Goal: Contribute content: Add original content to the website for others to see

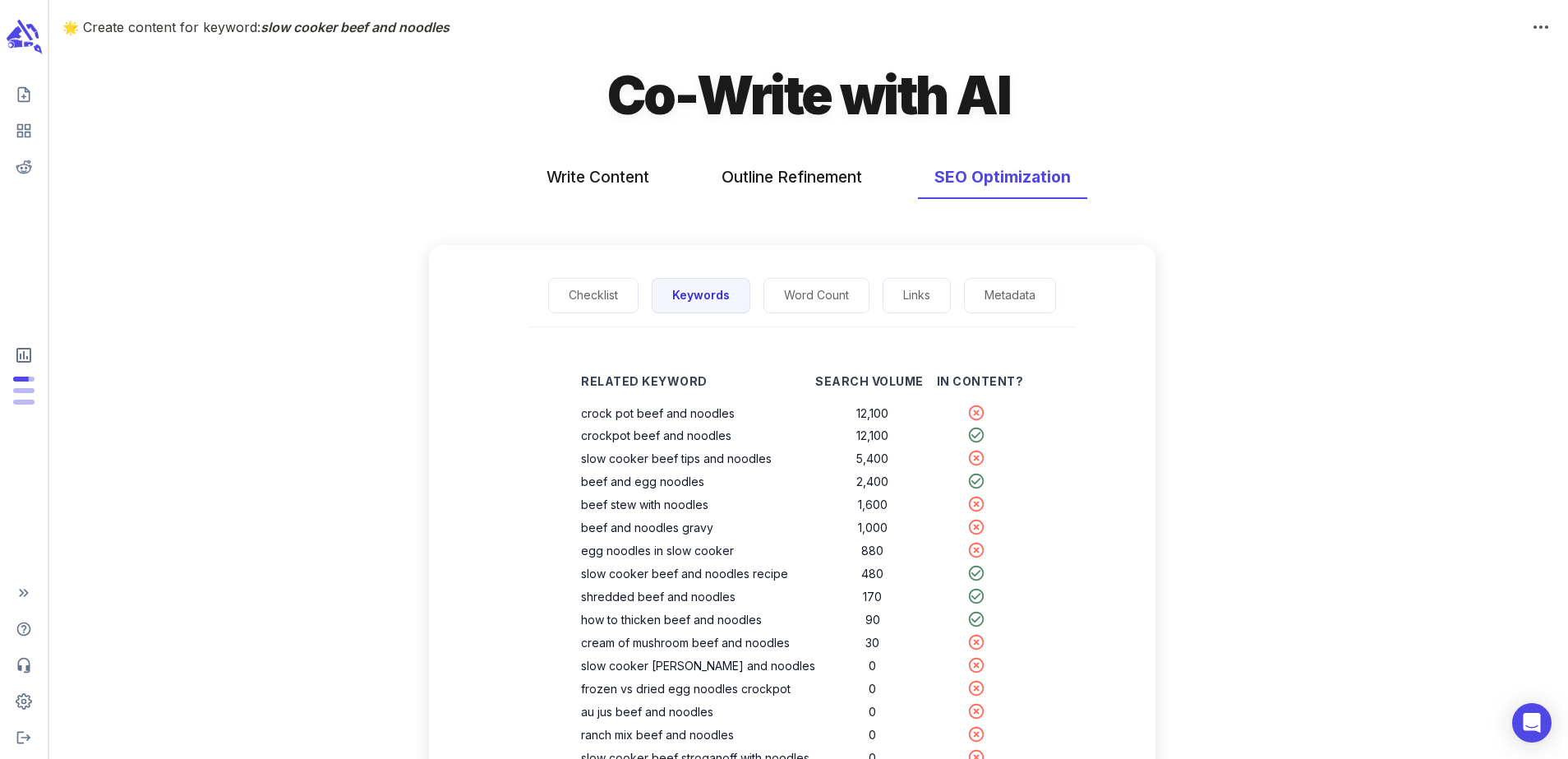
click at [13, 36] on icon "scrollable content" at bounding box center [14, 34] width 17 height 15
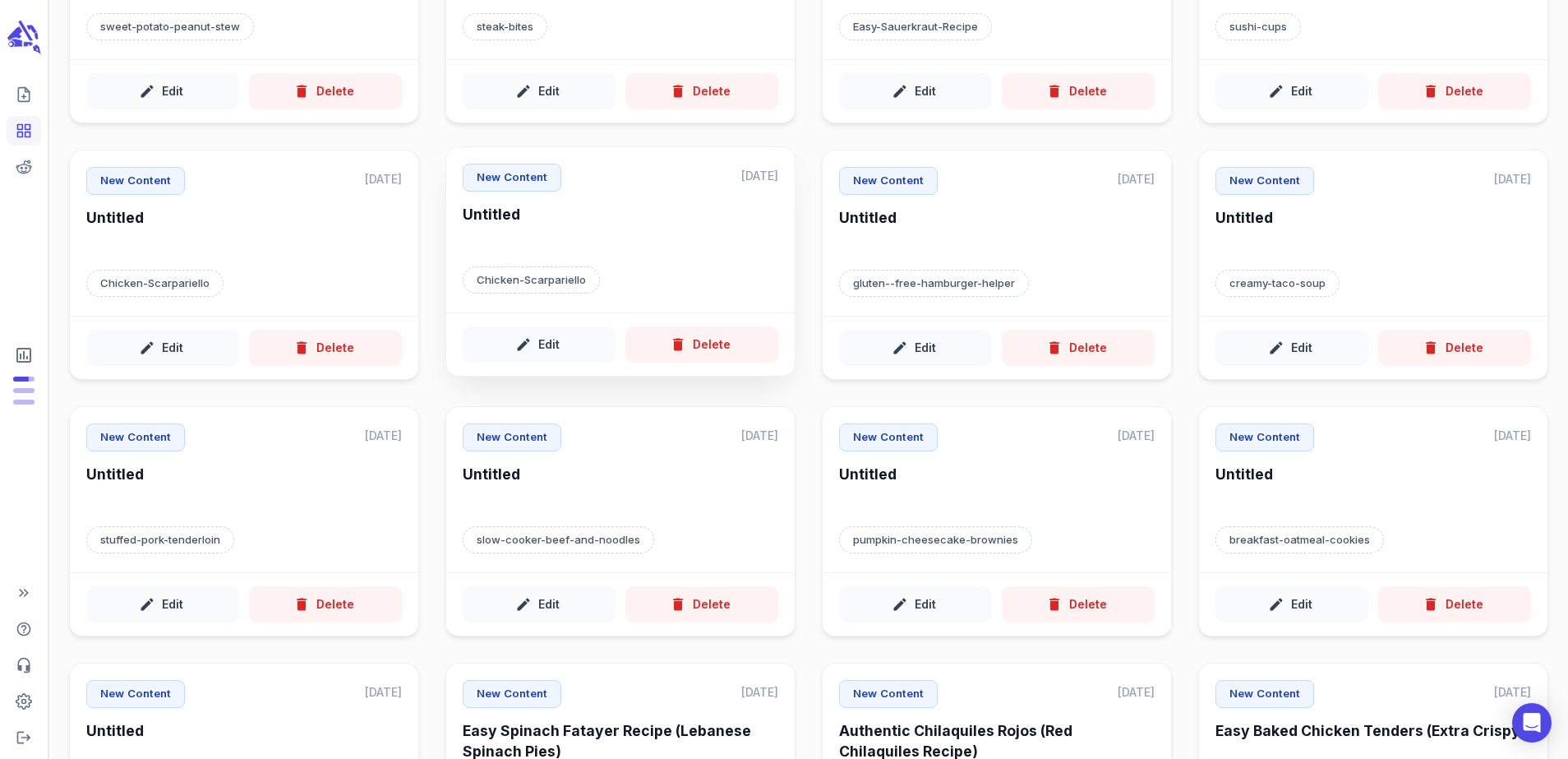
scroll to position [245, 0]
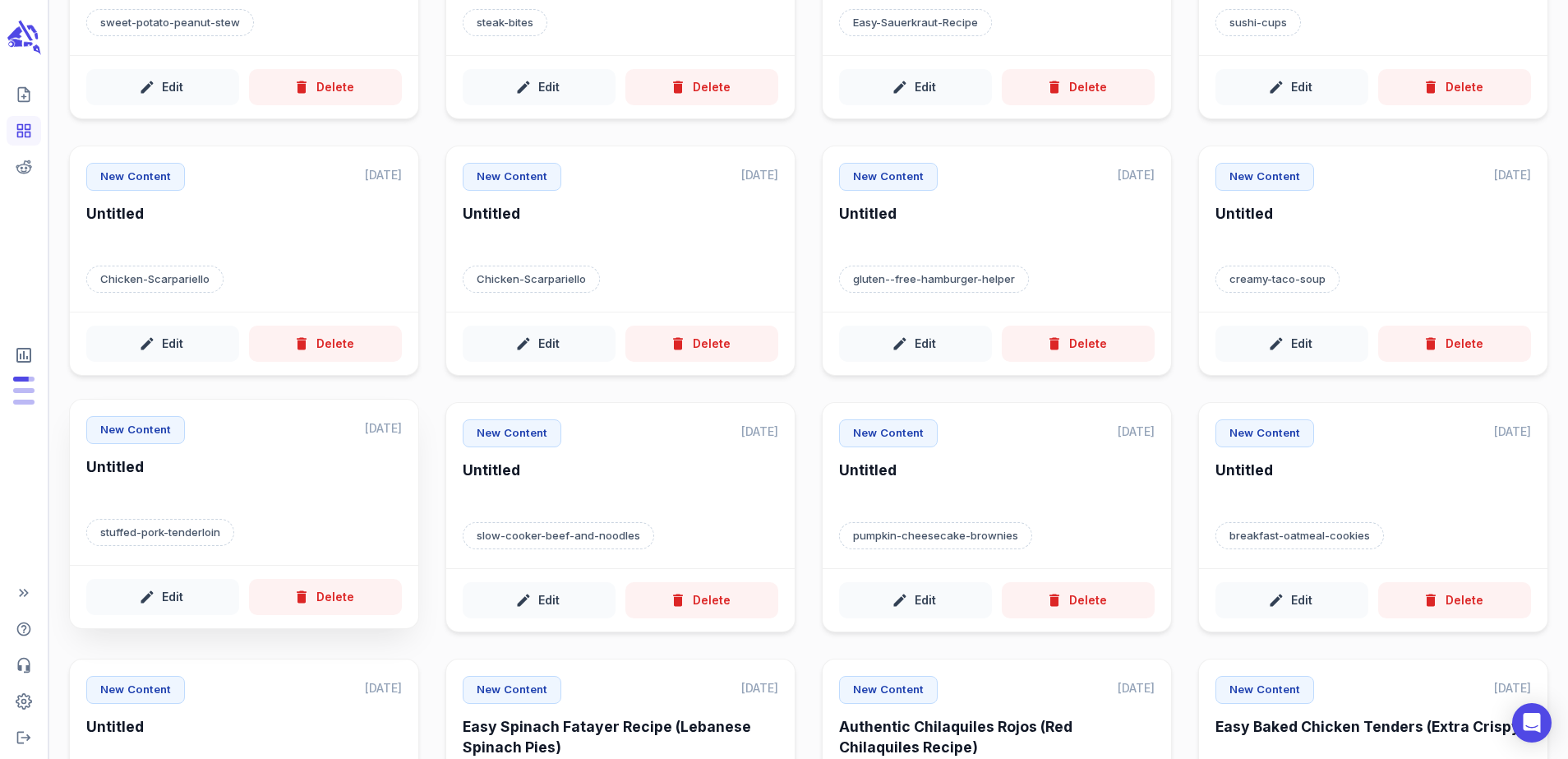
click at [222, 499] on h6 "Untitled" at bounding box center [243, 479] width 315 height 45
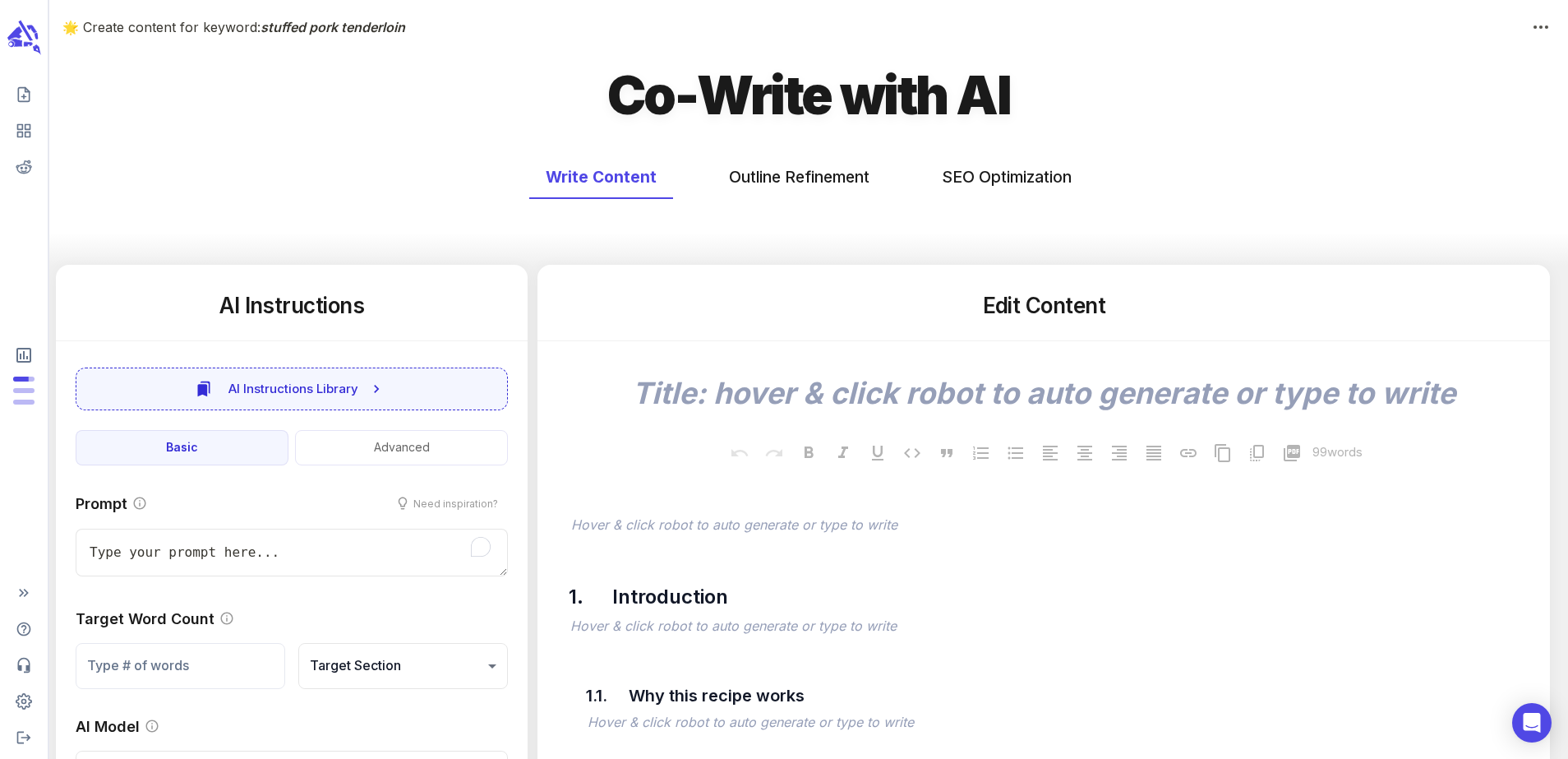
type textarea "x"
type input "72"
click at [859, 570] on icon at bounding box center [853, 566] width 13 height 17
type textarea "x"
type input "86"
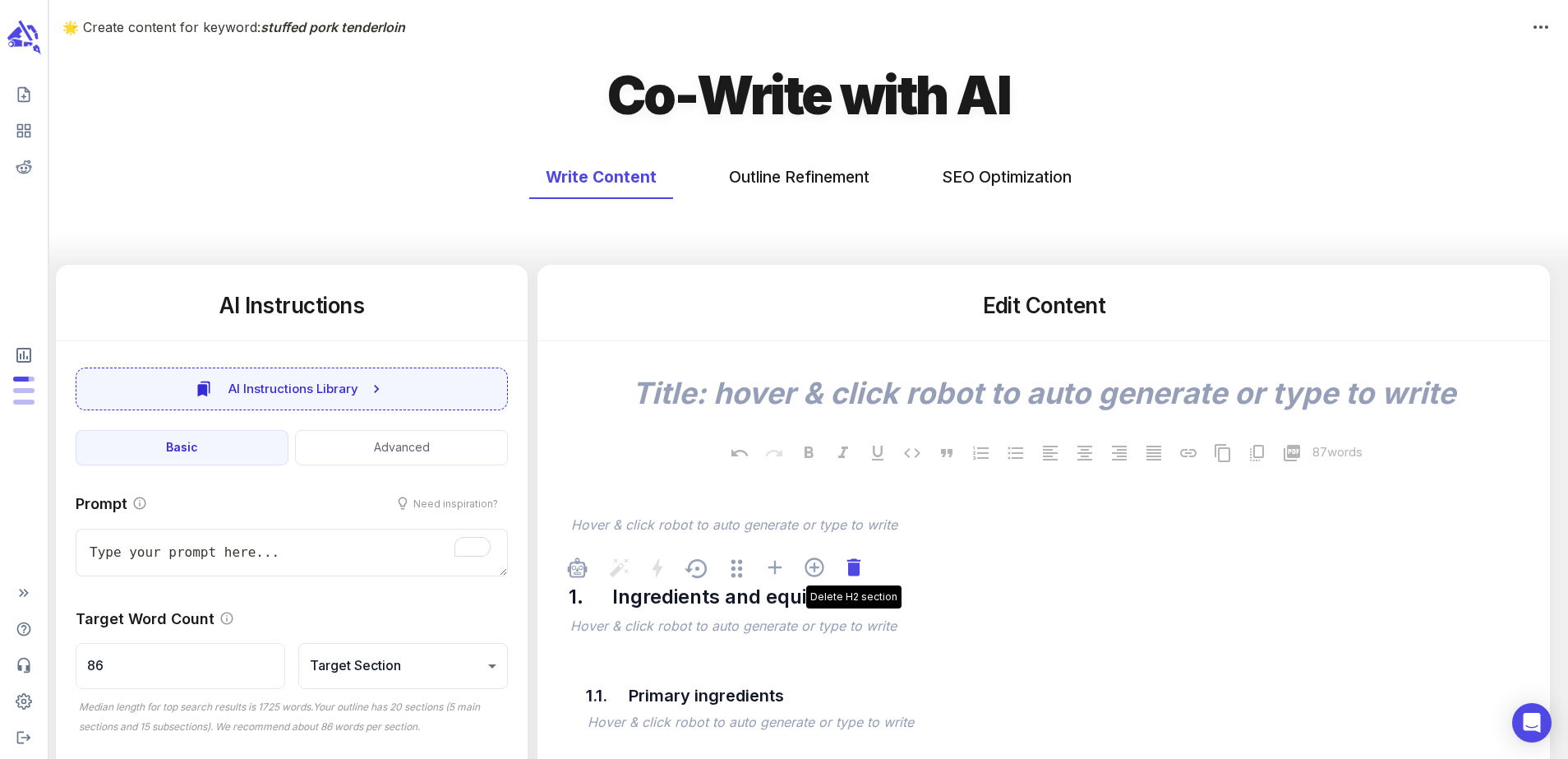
click at [858, 570] on icon at bounding box center [853, 566] width 13 height 17
type textarea "x"
type input "115"
click at [858, 570] on icon at bounding box center [853, 566] width 13 height 17
type textarea "x"
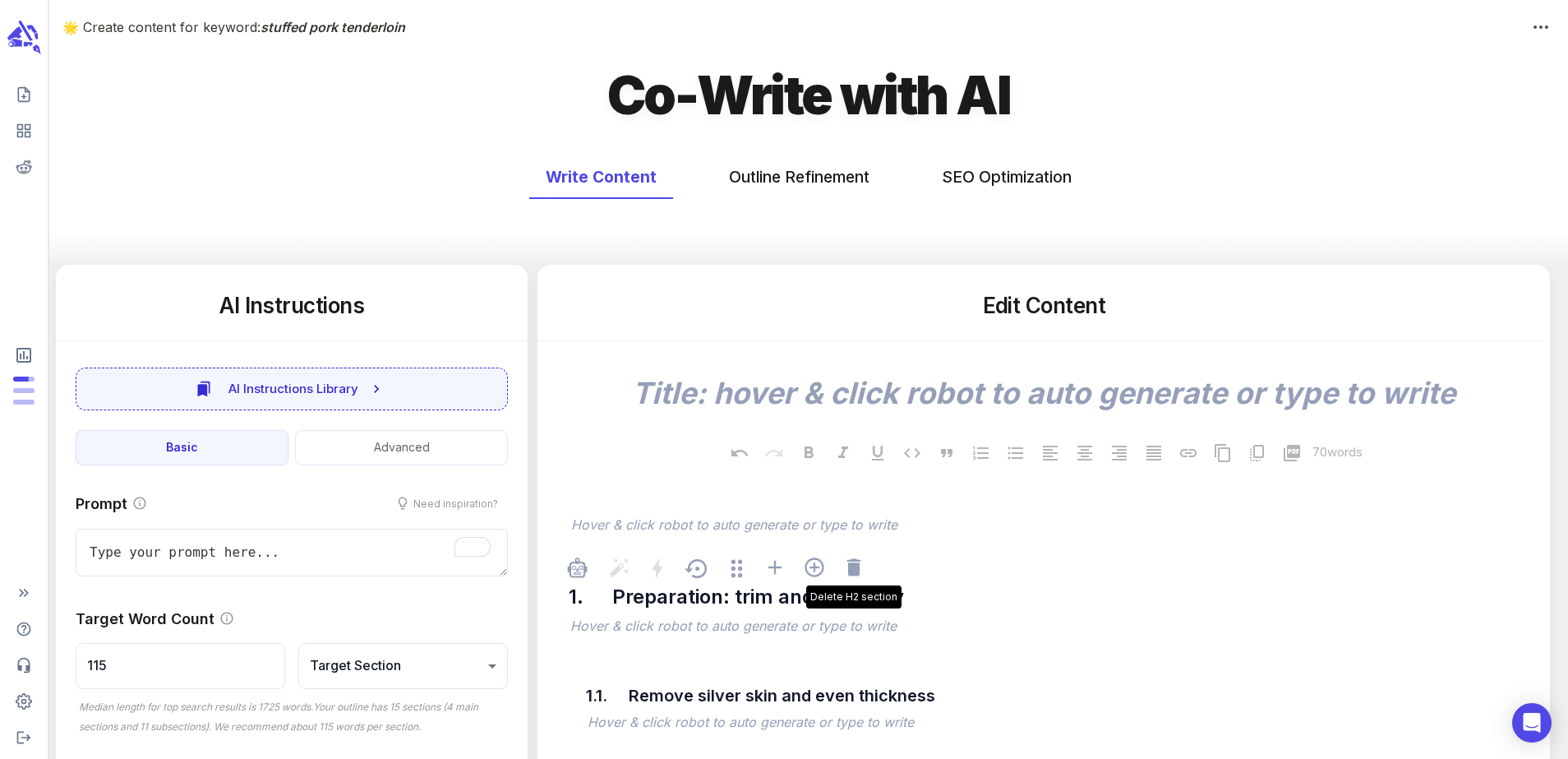
type input "157"
click at [858, 570] on icon at bounding box center [853, 566] width 13 height 17
type textarea "x"
type input "216"
click at [858, 570] on icon at bounding box center [853, 566] width 13 height 17
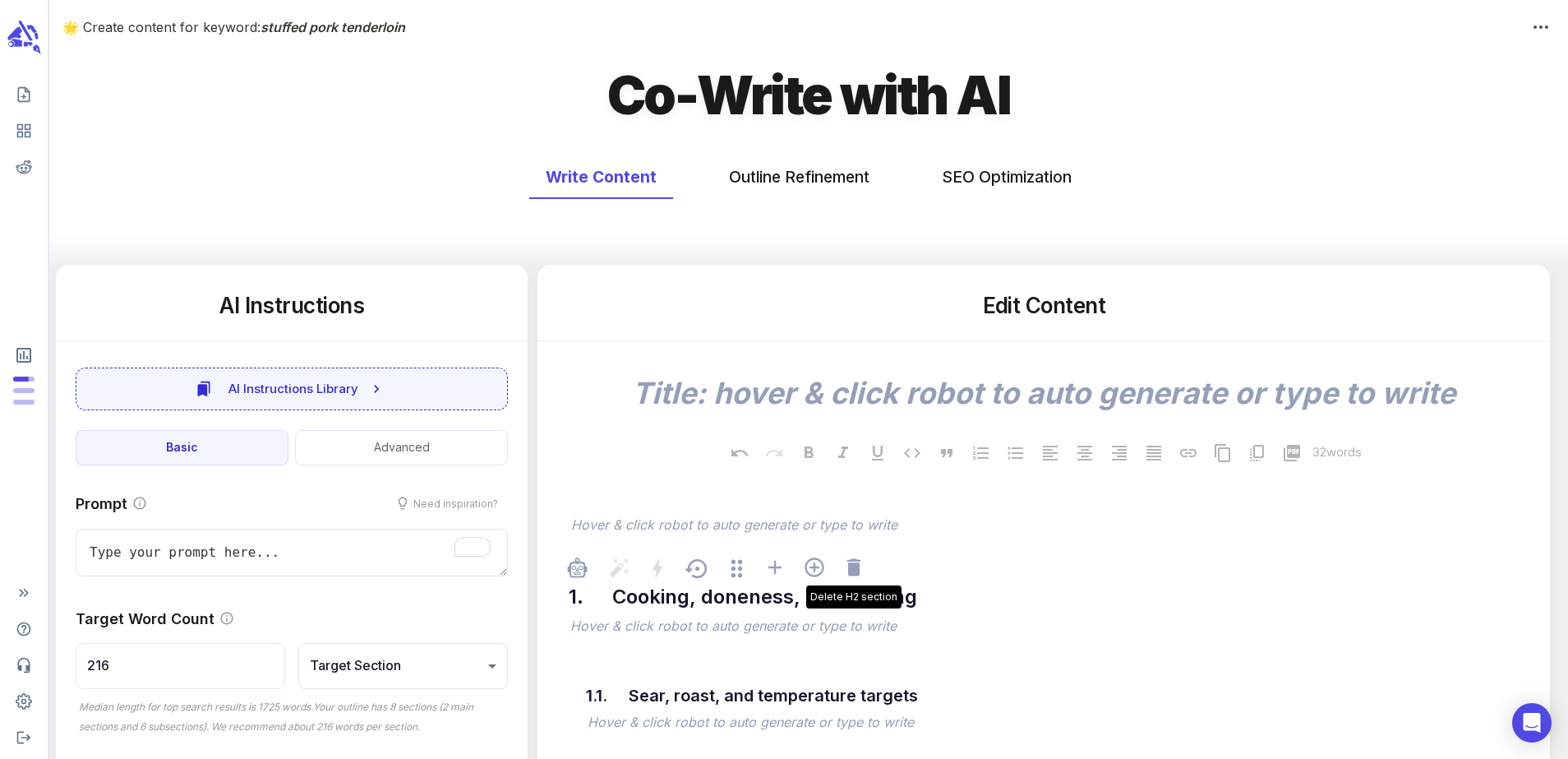
type textarea "x"
type input "575"
click at [858, 570] on icon at bounding box center [853, 566] width 13 height 17
type textarea "x"
type input "431"
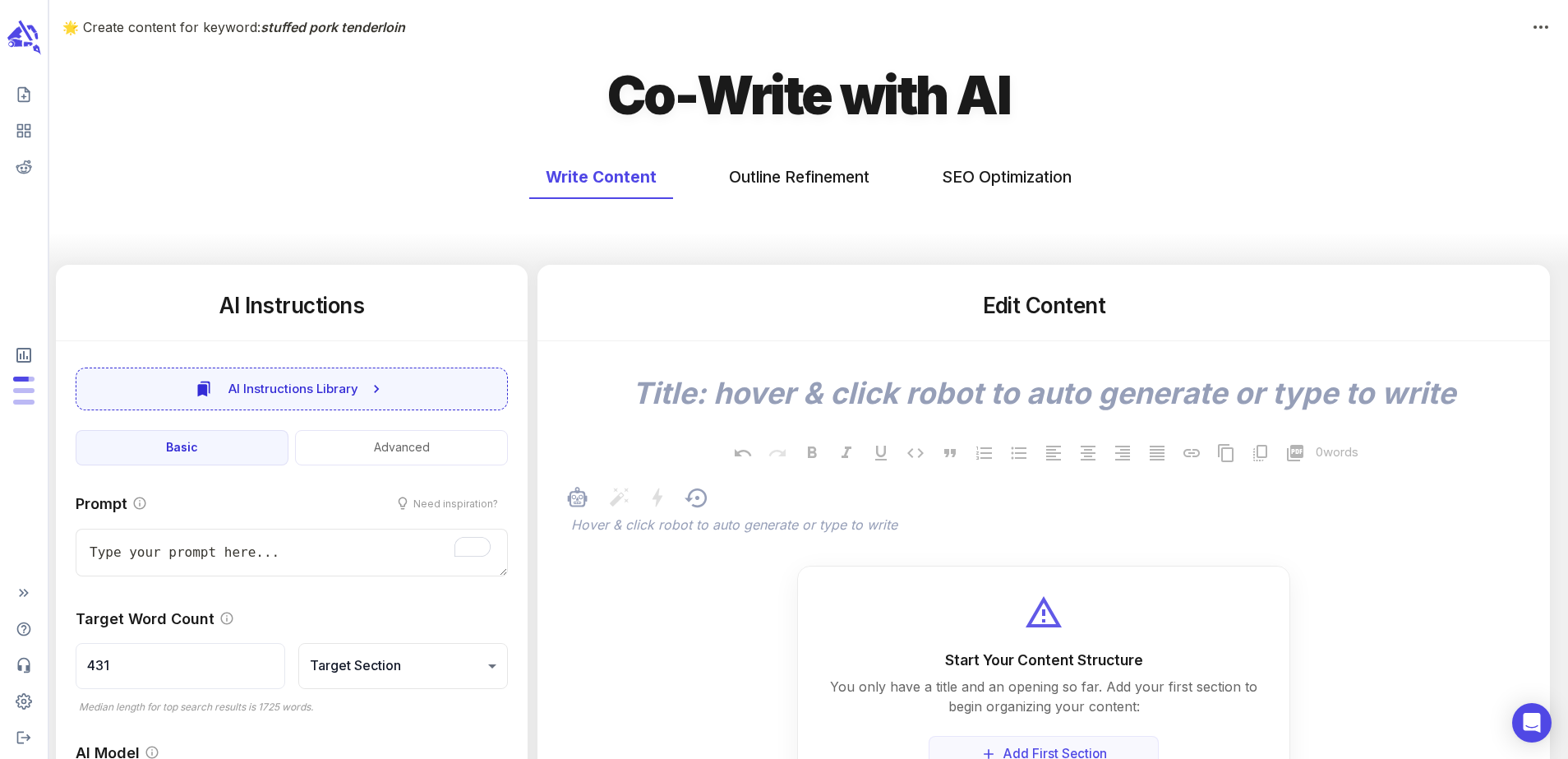
click at [847, 538] on span "﻿ Hover & click robot to auto generate or type to write" at bounding box center [1052, 526] width 969 height 39
type textarea "x"
click at [960, 179] on button "SEO Optimization" at bounding box center [1007, 177] width 163 height 44
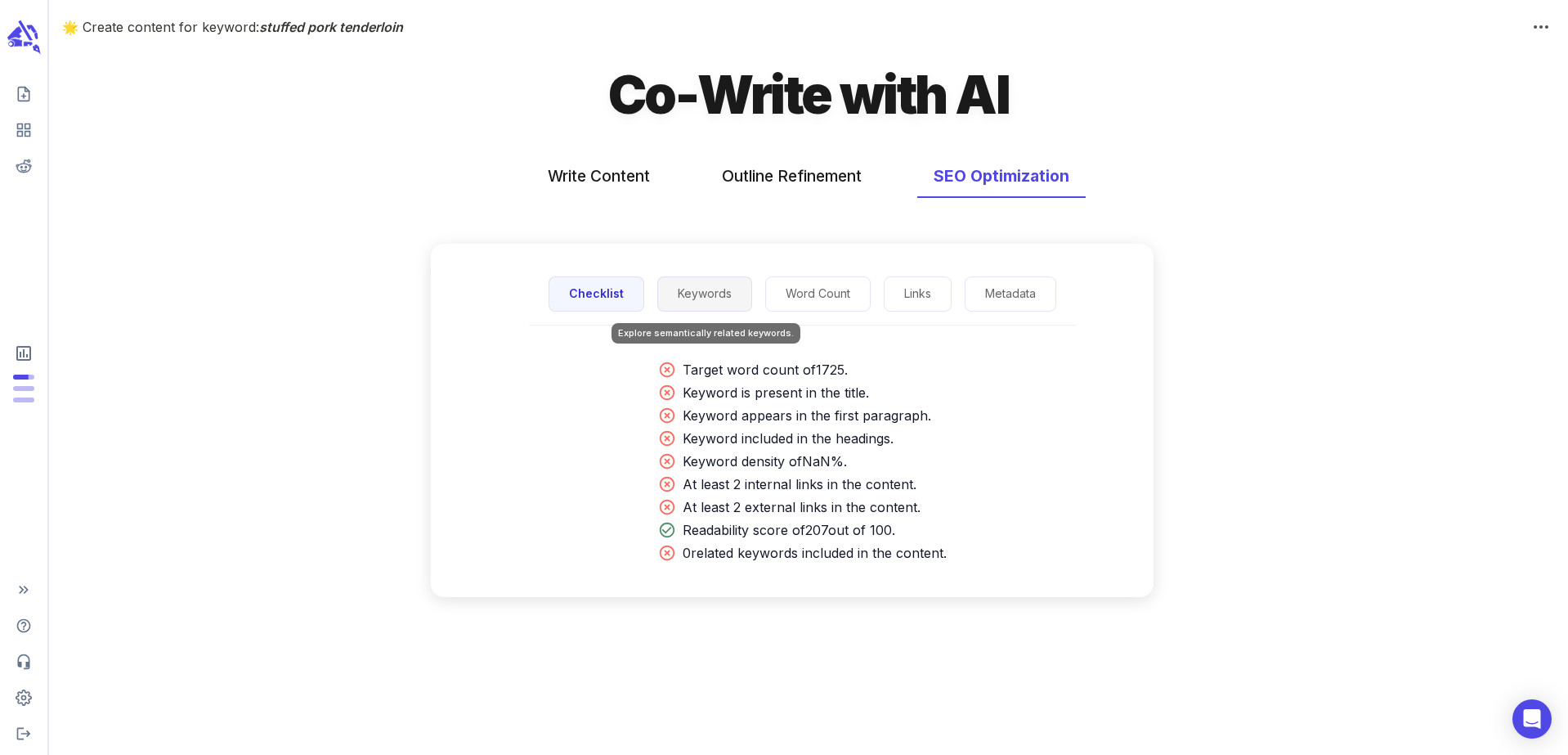
click at [709, 301] on button "Keywords" at bounding box center [705, 294] width 95 height 35
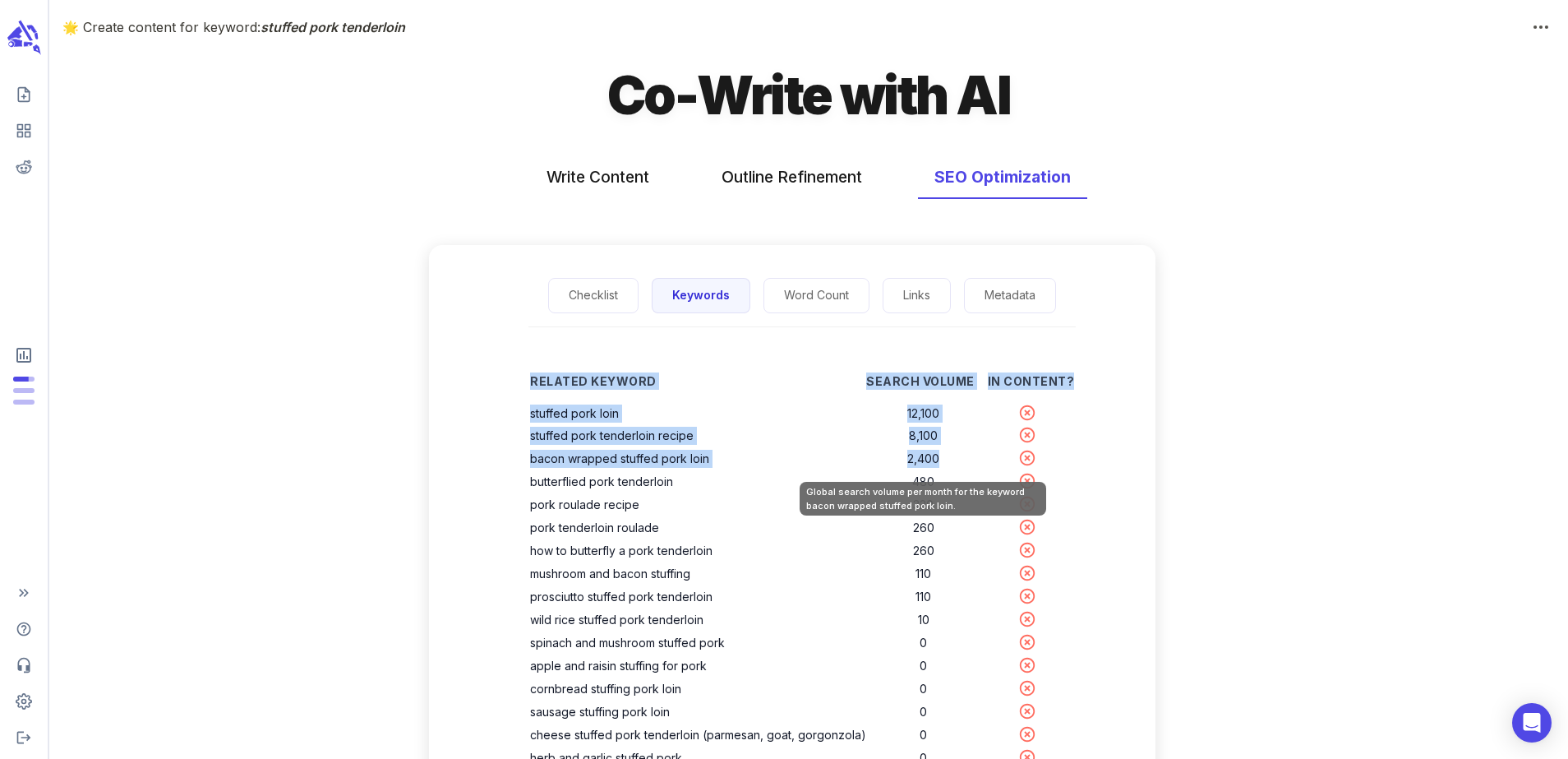
drag, startPoint x: 534, startPoint y: 413, endPoint x: 942, endPoint y: 458, distance: 410.5
click at [942, 458] on div "Related Keyword Search Volume In Content? stuffed pork loin 12,100 stuffed pork…" at bounding box center [802, 618] width 597 height 528
copy table "Related Keyword Search Volume In Content? stuffed pork loin 12,100 stuffed pork…"
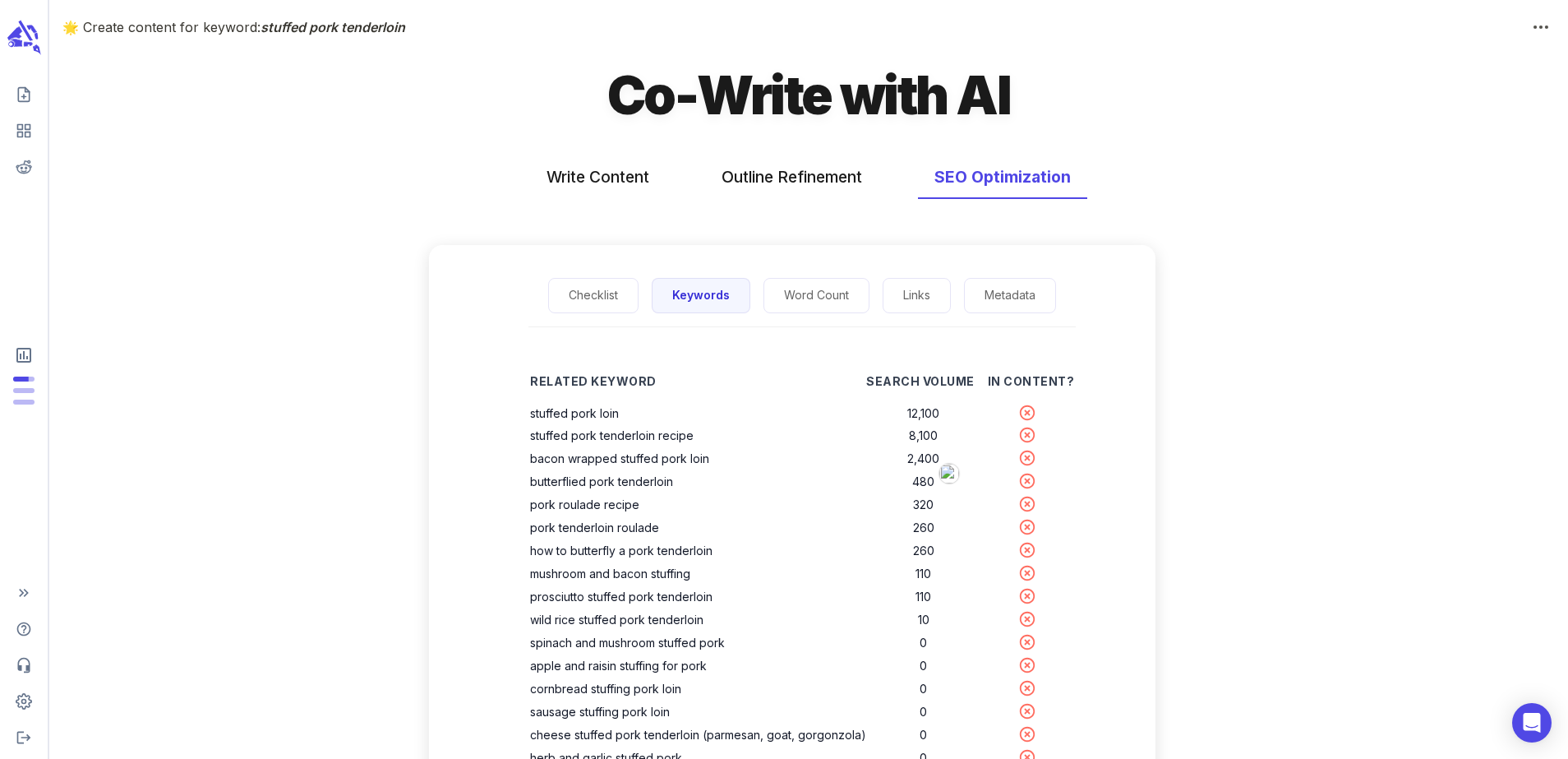
click at [464, 166] on div "Write Content Outline Refinement SEO Optimization" at bounding box center [808, 177] width 1518 height 44
click at [570, 185] on button "Write Content" at bounding box center [597, 177] width 136 height 44
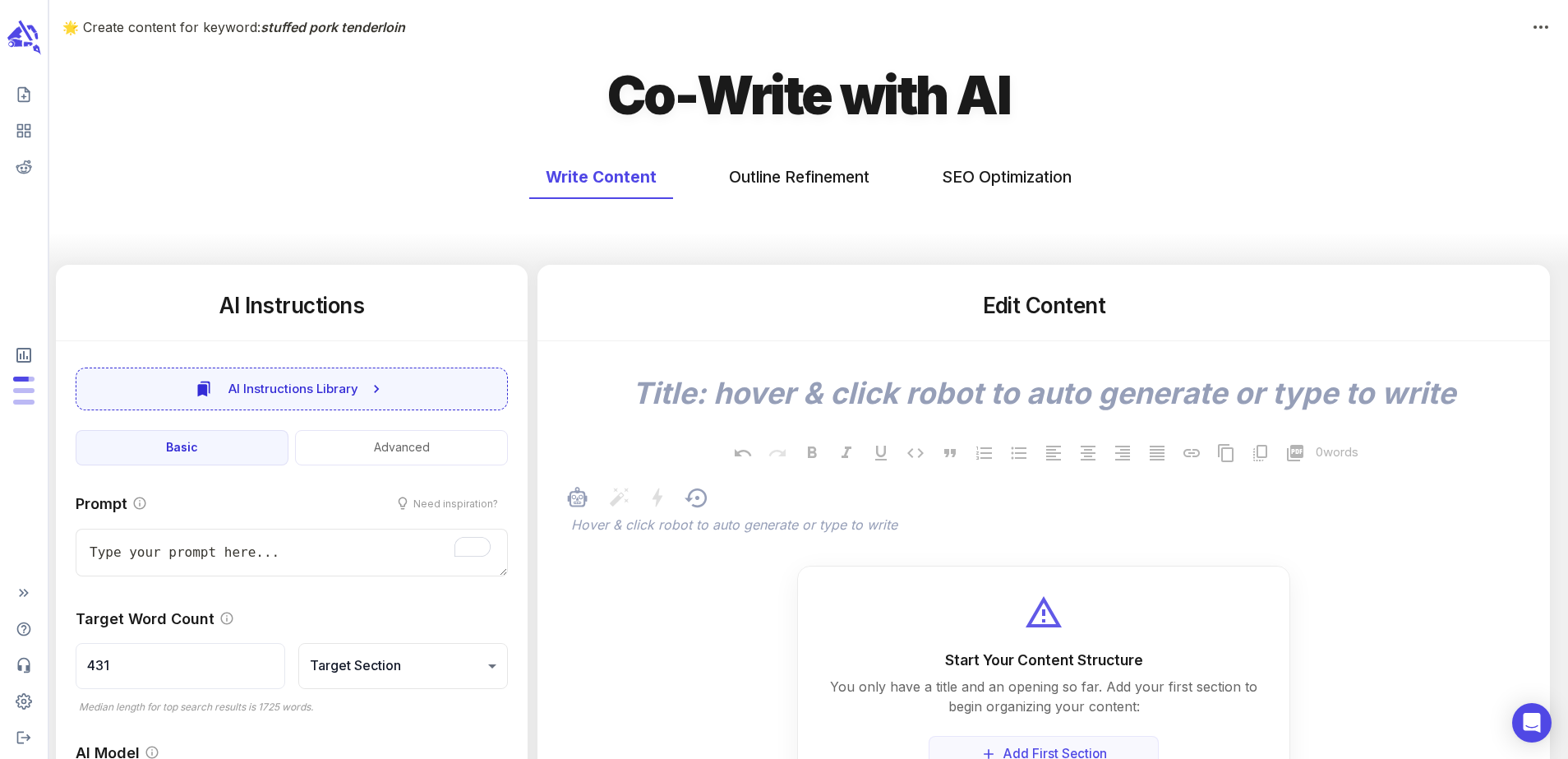
click at [725, 526] on p "﻿" at bounding box center [1052, 526] width 962 height 20
click at [776, 524] on p "﻿" at bounding box center [1052, 526] width 962 height 20
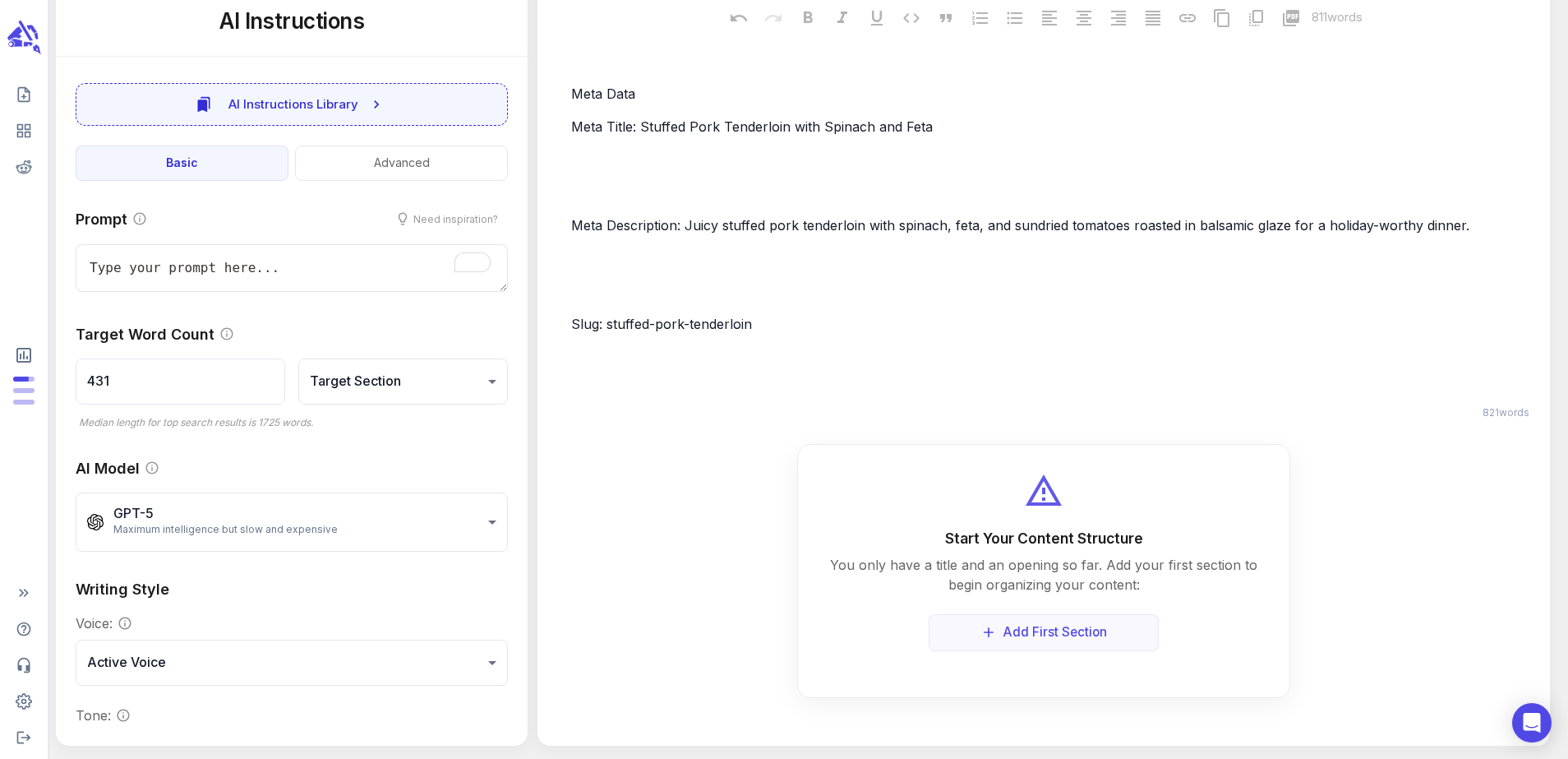
type textarea "x"
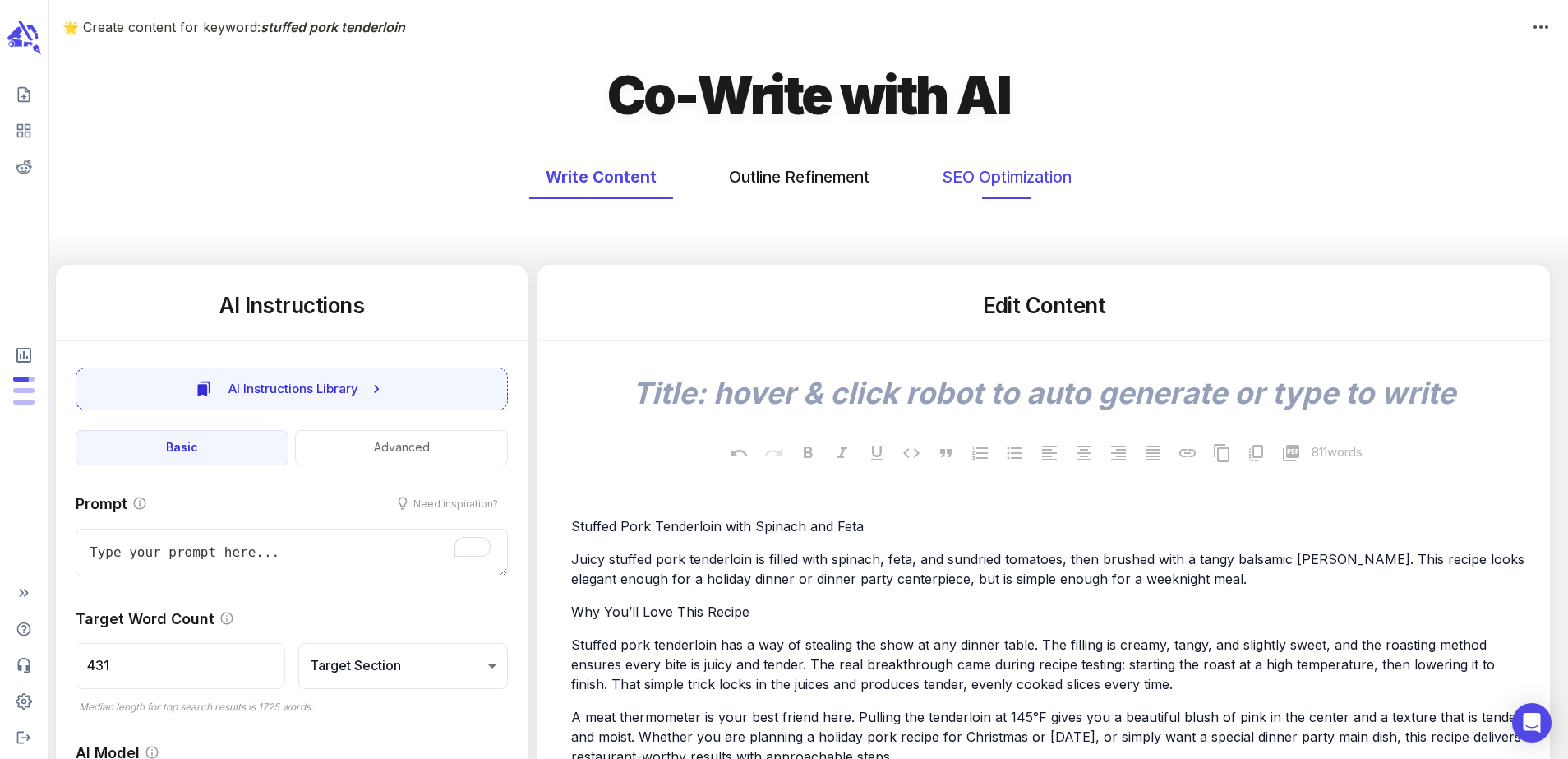
click at [1030, 185] on button "SEO Optimization" at bounding box center [1007, 177] width 163 height 44
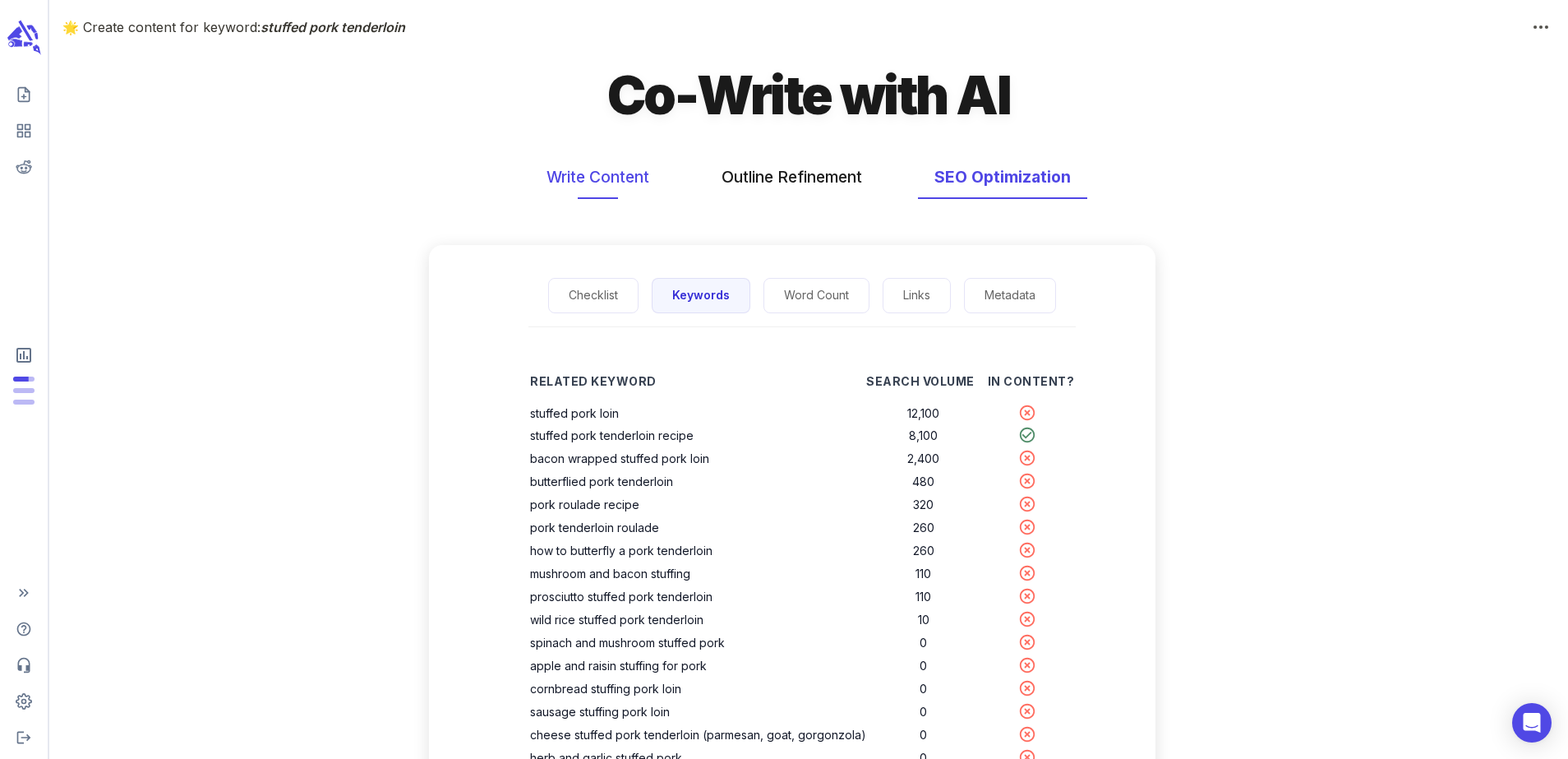
click at [615, 165] on button "Write Content" at bounding box center [597, 177] width 136 height 44
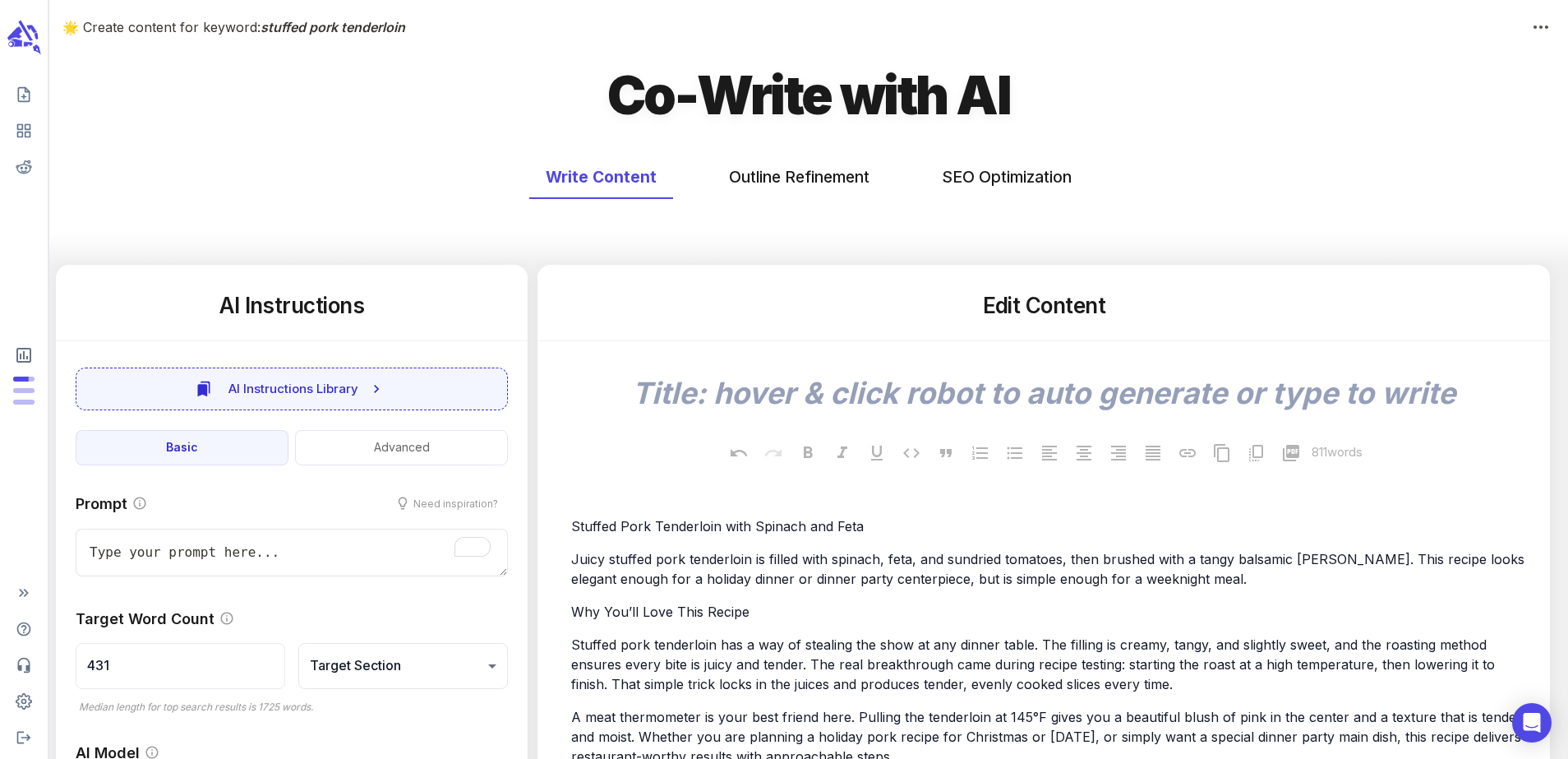
type textarea "x"
